Goal: Check status: Check status

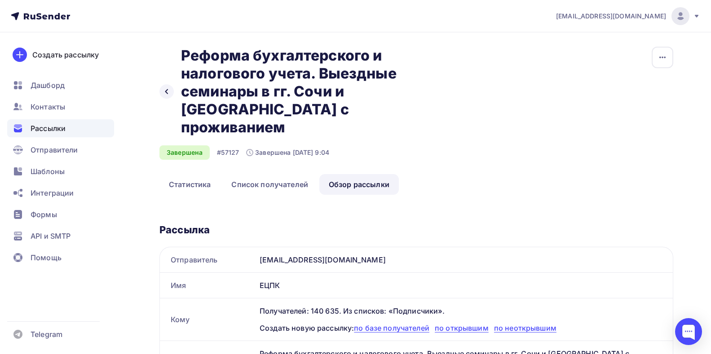
click at [42, 131] on span "Рассылки" at bounding box center [48, 128] width 35 height 11
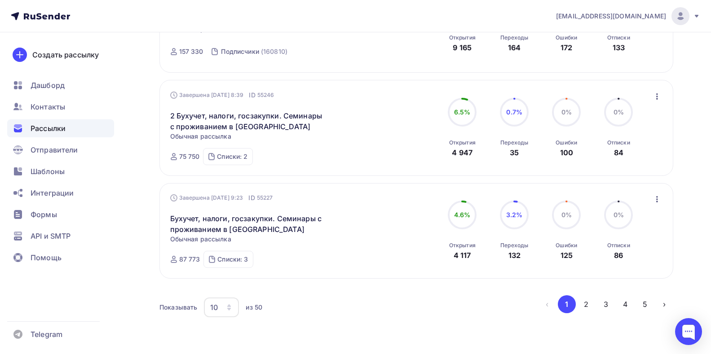
scroll to position [932, 0]
click at [227, 307] on icon "button" at bounding box center [228, 306] width 7 height 7
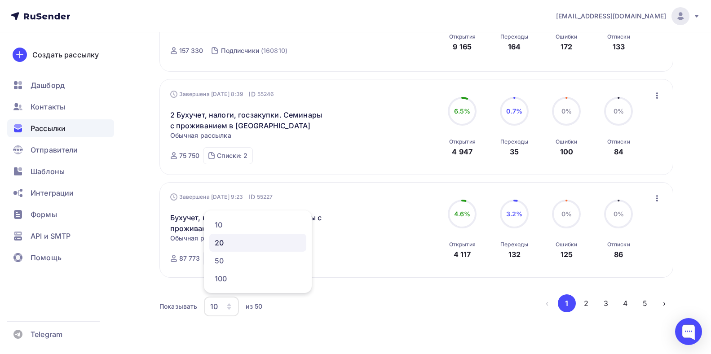
click at [217, 242] on div "20" at bounding box center [258, 242] width 86 height 11
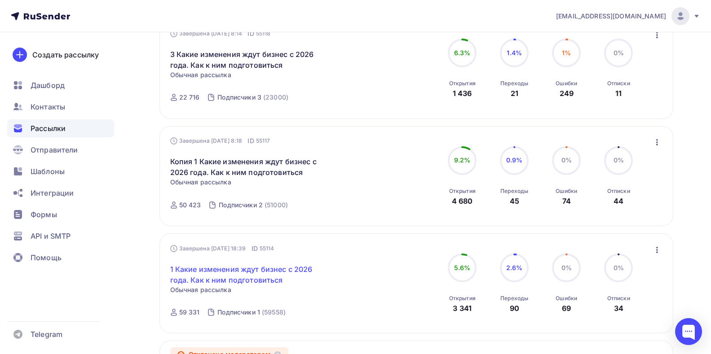
scroll to position [1424, 0]
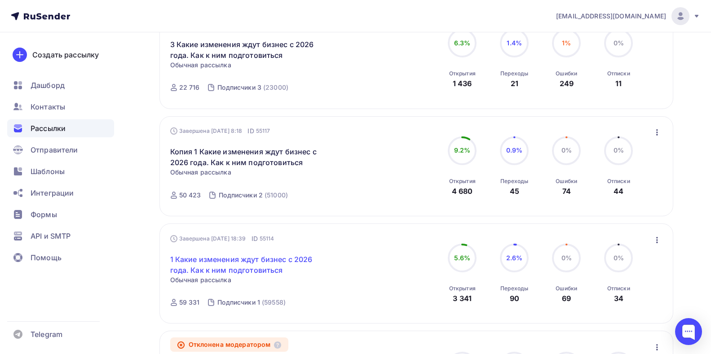
click at [215, 260] on link "1 Какие изменения ждут бизнес с 2026 года. Как к ним подготовиться" at bounding box center [247, 265] width 154 height 22
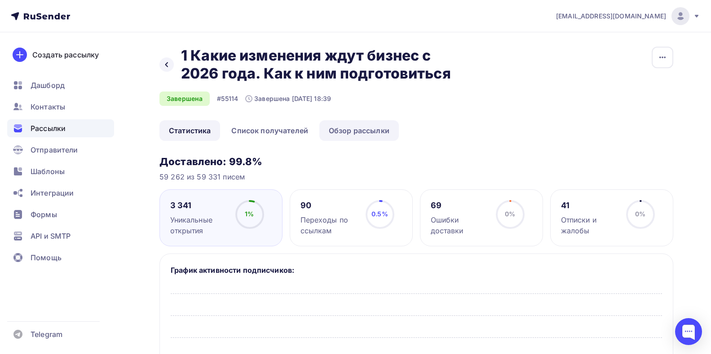
click at [363, 134] on link "Обзор рассылки" at bounding box center [358, 130] width 79 height 21
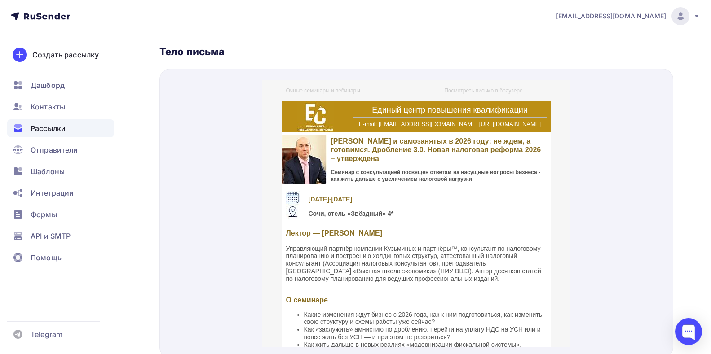
scroll to position [314, 0]
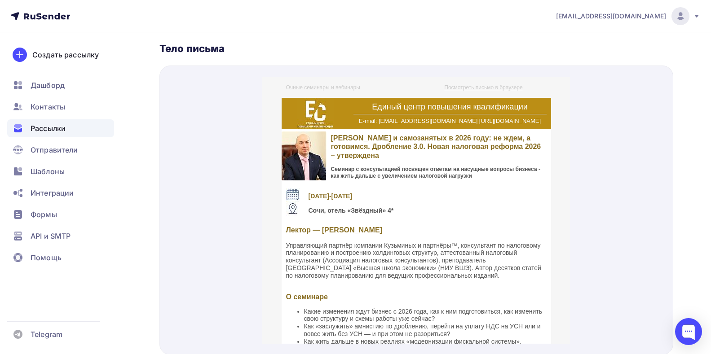
click at [58, 125] on span "Рассылки" at bounding box center [48, 128] width 35 height 11
